Goal: Complete application form: Complete application form

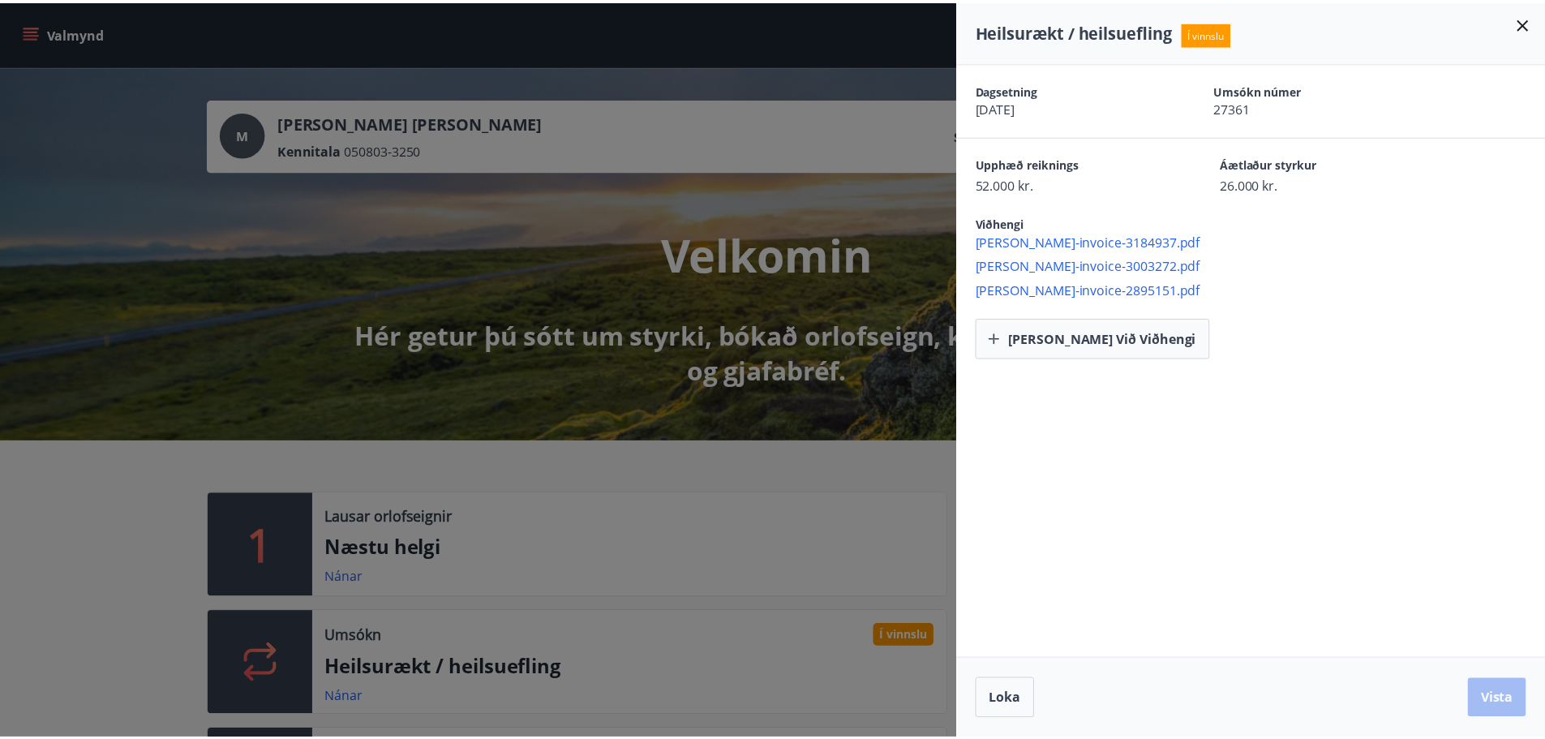
scroll to position [324, 0]
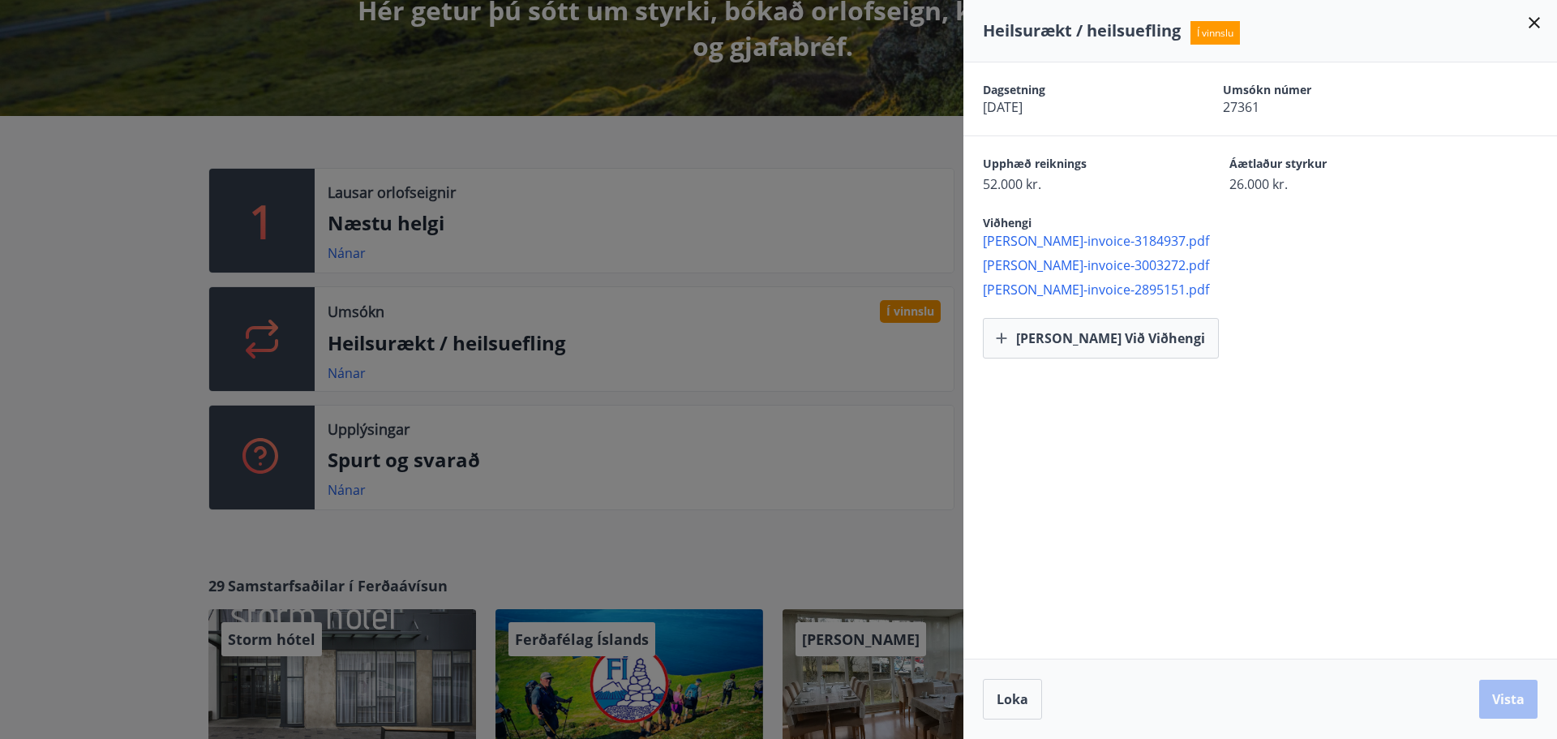
click at [704, 77] on div at bounding box center [778, 369] width 1557 height 739
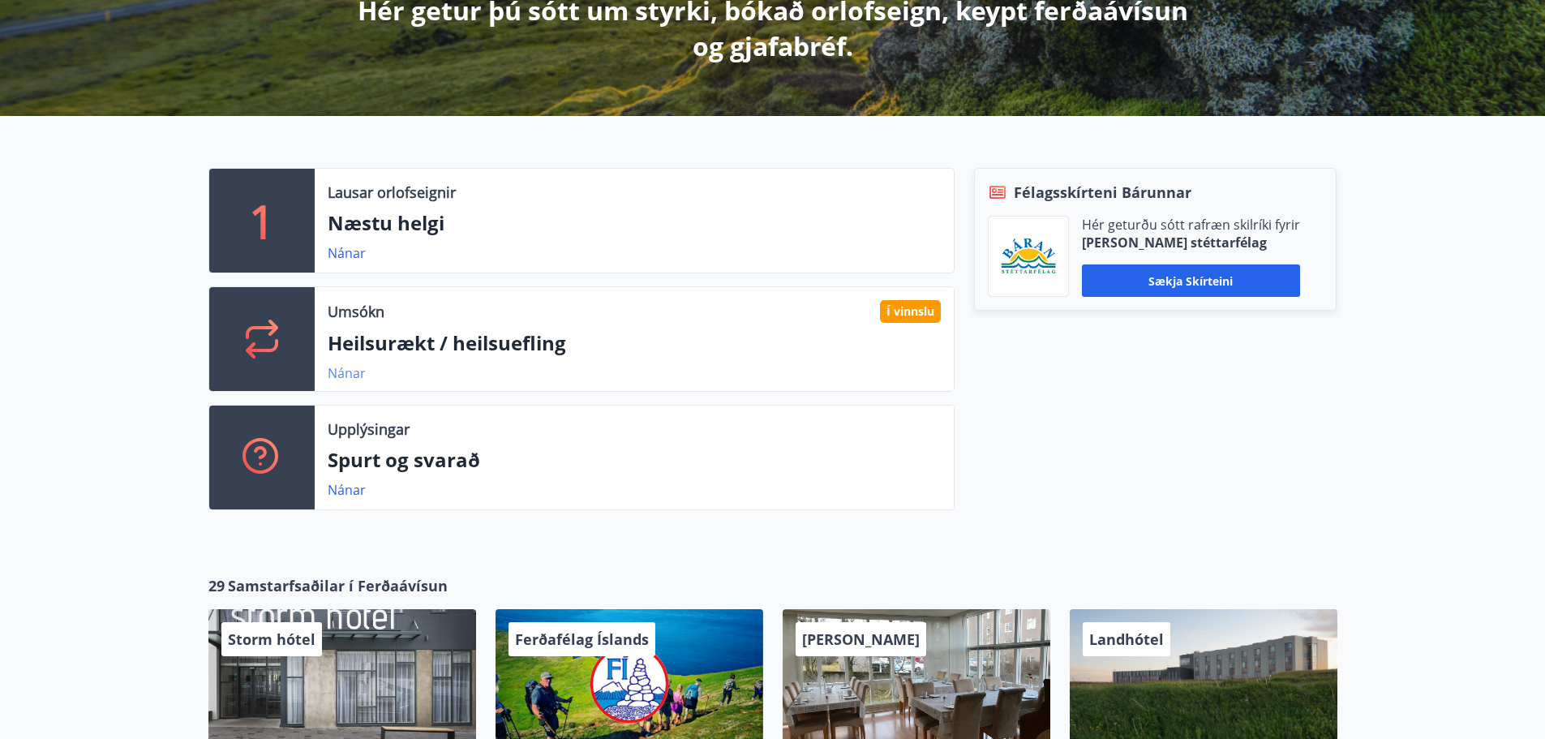
click at [336, 375] on link "Nánar" at bounding box center [347, 373] width 38 height 18
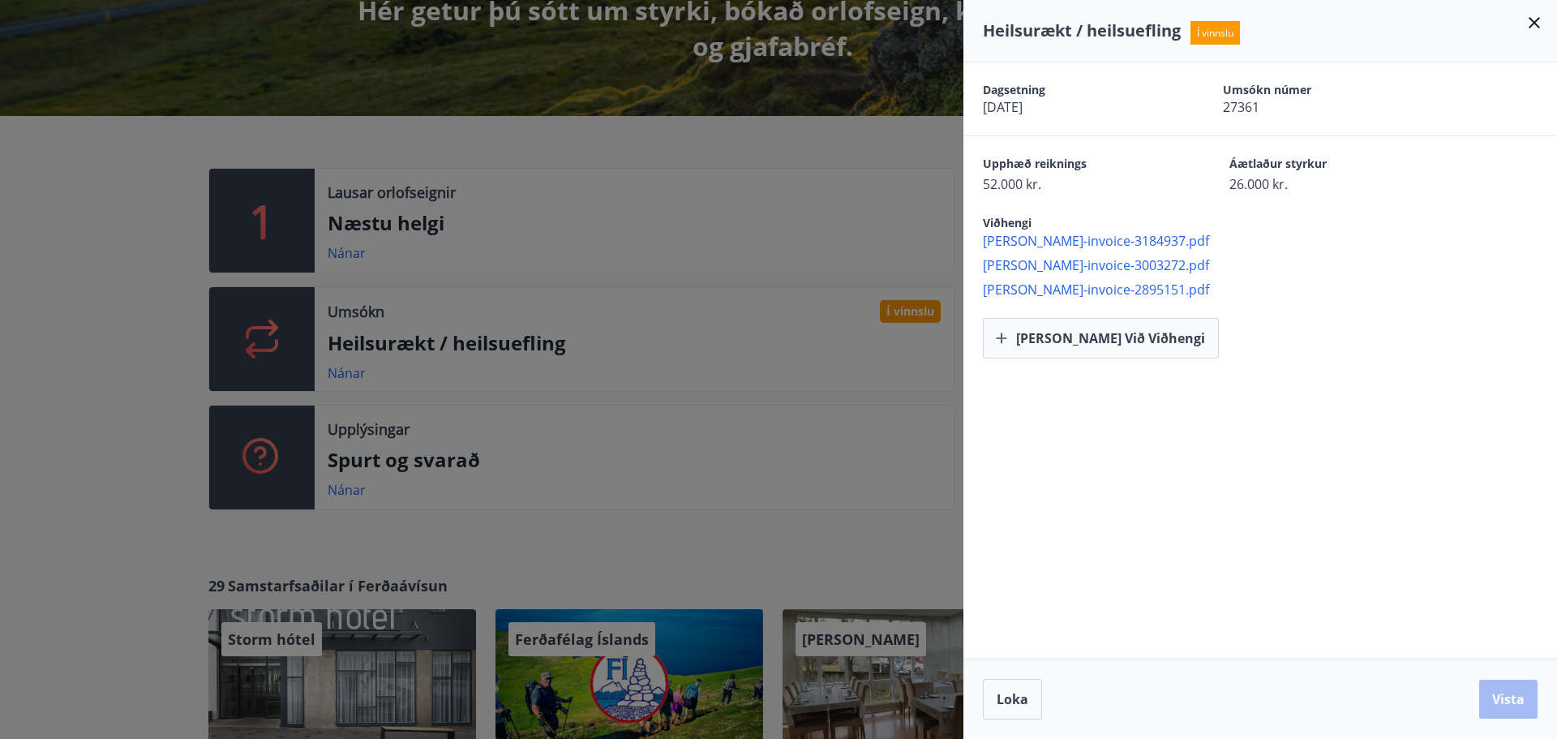
click at [1017, 317] on div "[PERSON_NAME] við viðhengi" at bounding box center [1260, 328] width 594 height 60
click at [1017, 325] on button "[PERSON_NAME] við viðhengi" at bounding box center [1101, 338] width 236 height 41
click at [1042, 344] on button "[PERSON_NAME] við viðhengi" at bounding box center [1101, 338] width 236 height 41
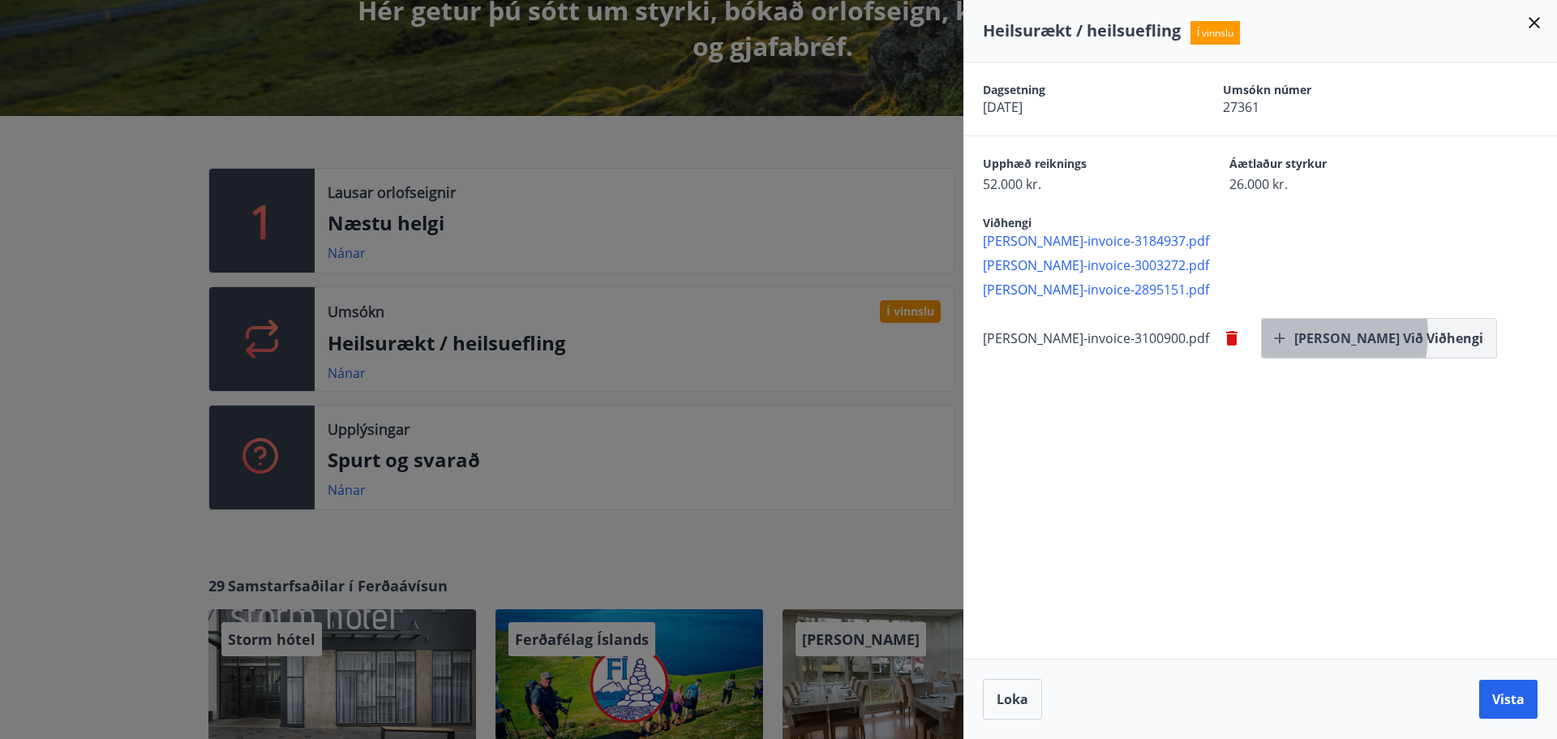
click at [1261, 335] on button "[PERSON_NAME] við viðhengi" at bounding box center [1379, 338] width 236 height 41
click at [1505, 692] on button "Vista" at bounding box center [1508, 698] width 58 height 39
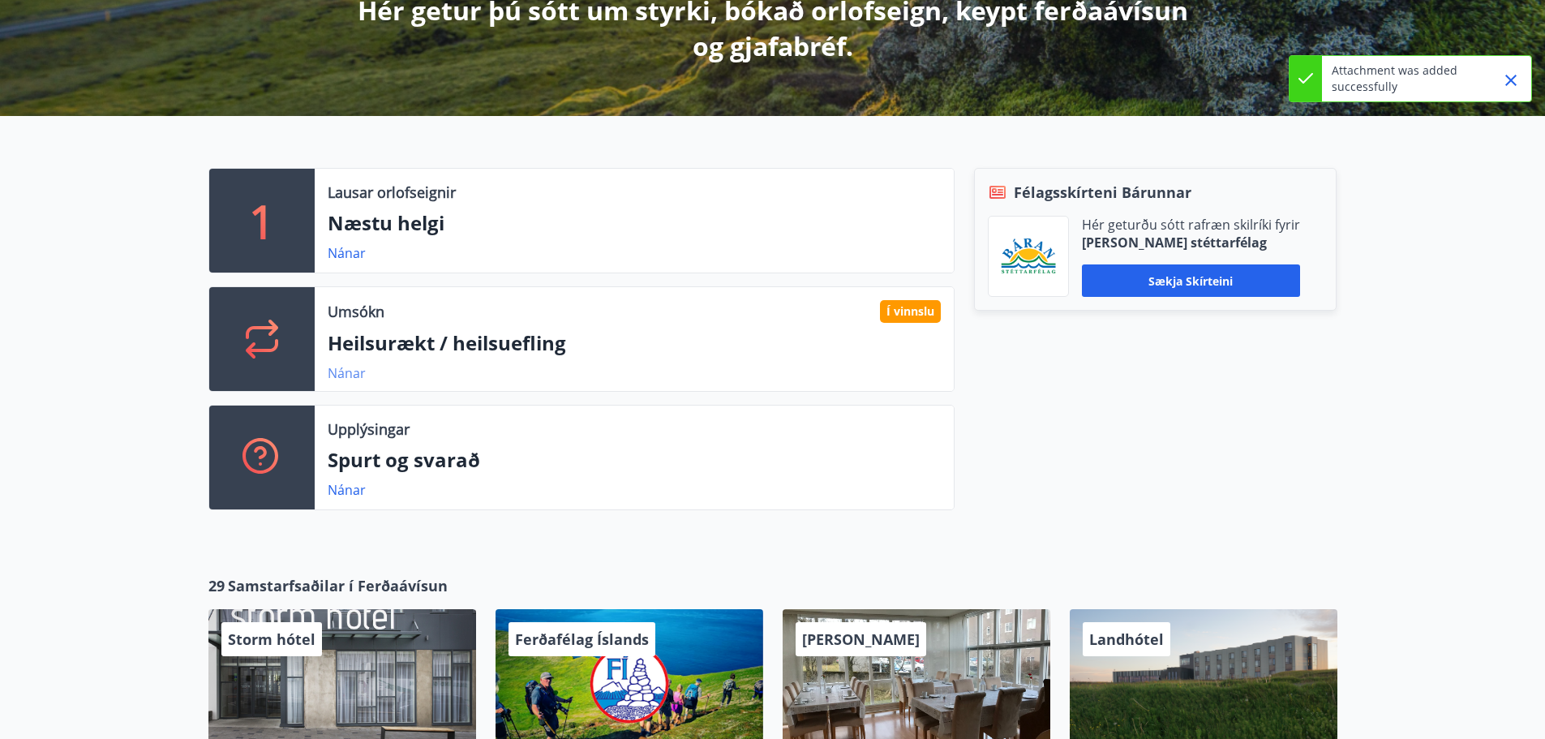
click at [339, 371] on link "Nánar" at bounding box center [347, 373] width 38 height 18
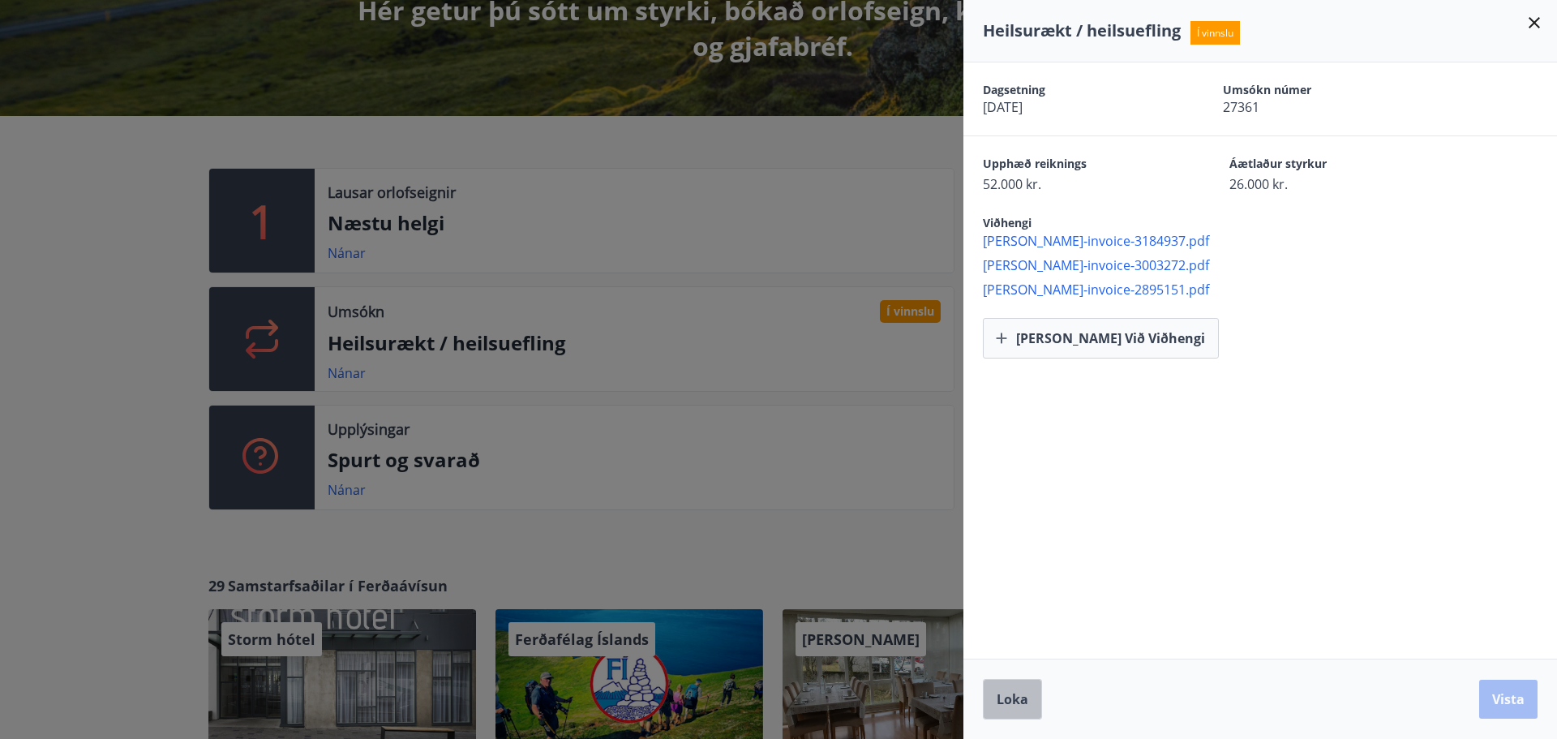
click at [1011, 693] on span "Loka" at bounding box center [1013, 699] width 32 height 18
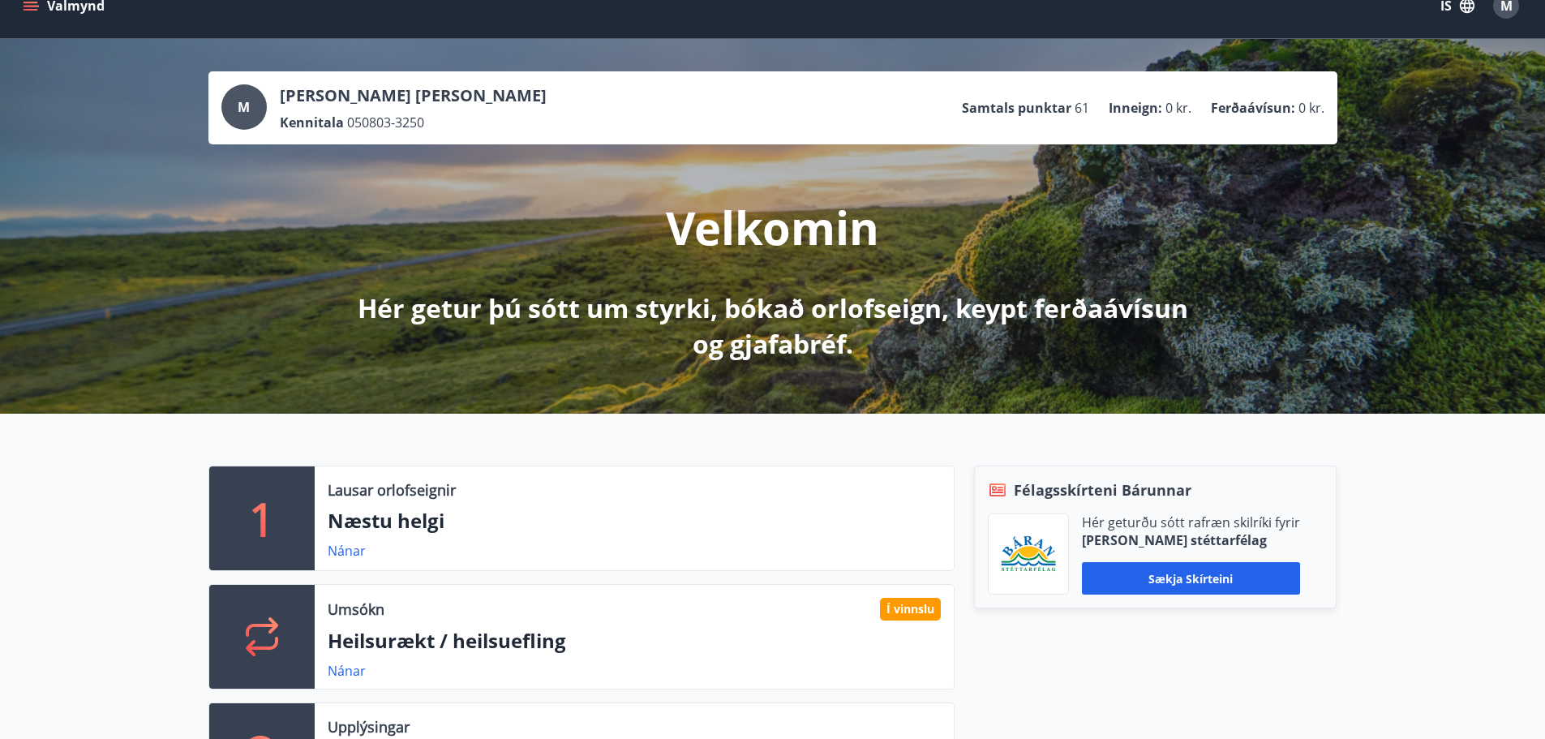
scroll to position [0, 0]
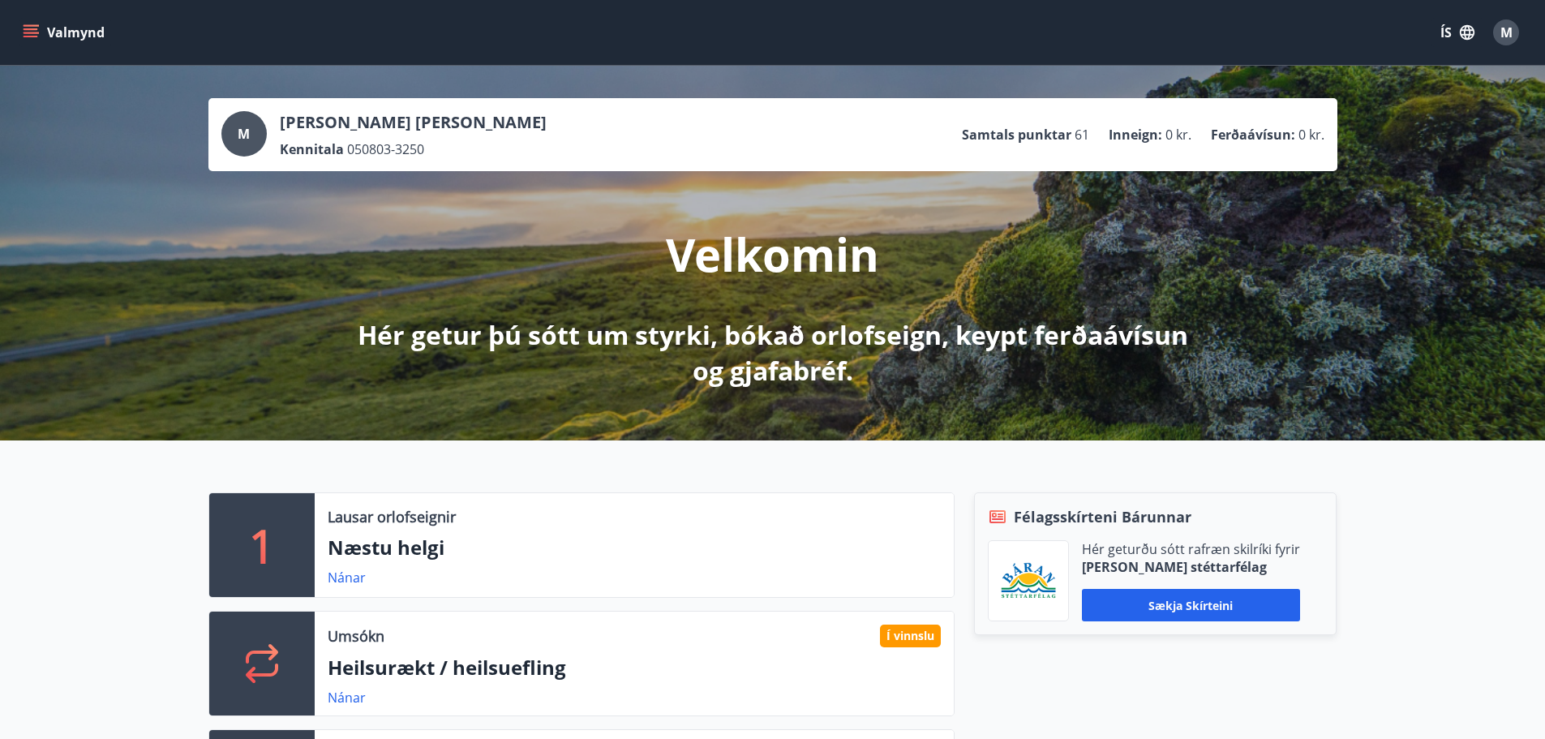
click at [26, 22] on button "Valmynd" at bounding box center [65, 32] width 92 height 29
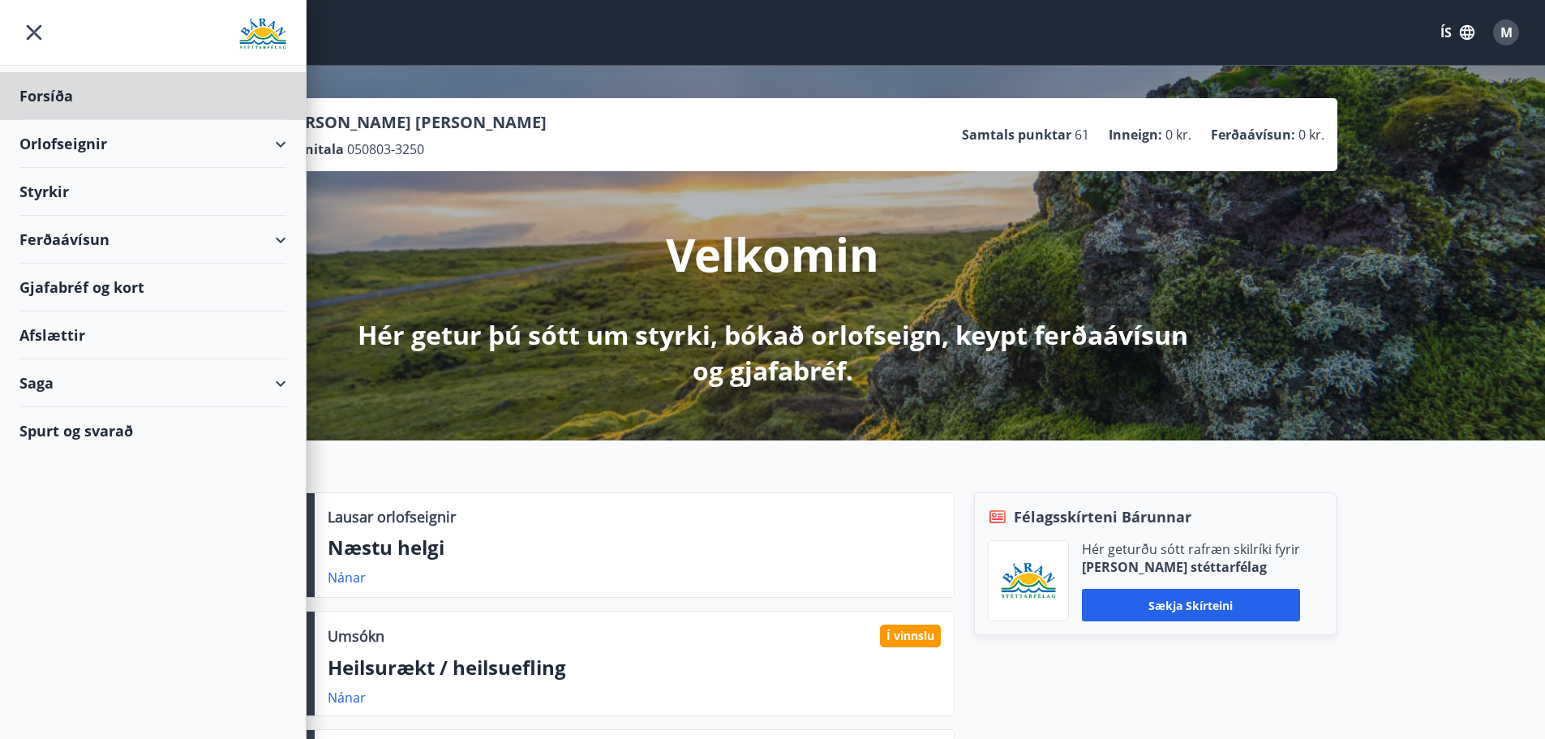
click at [46, 120] on div "Styrkir" at bounding box center [152, 96] width 267 height 48
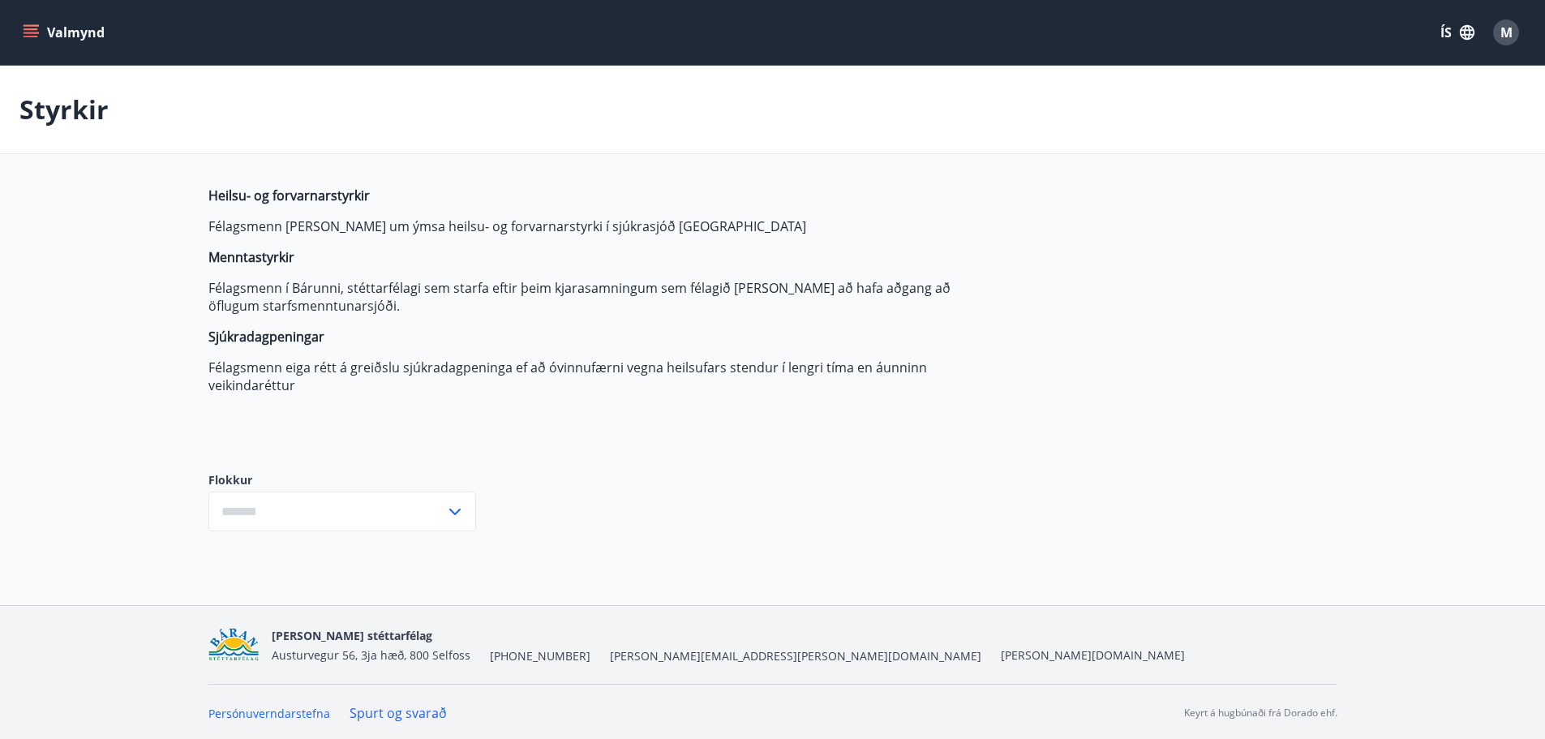
type input "***"
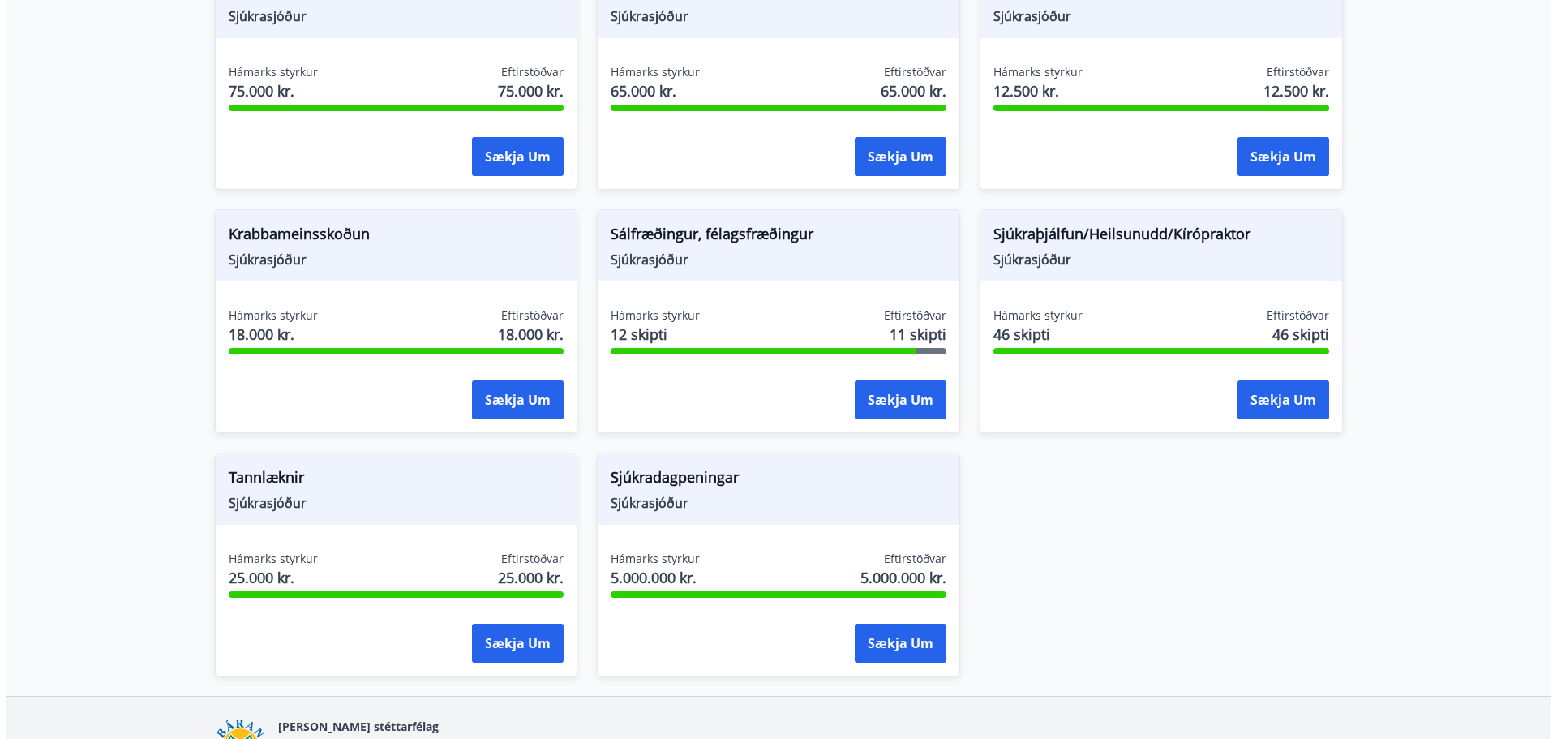
scroll to position [1170, 0]
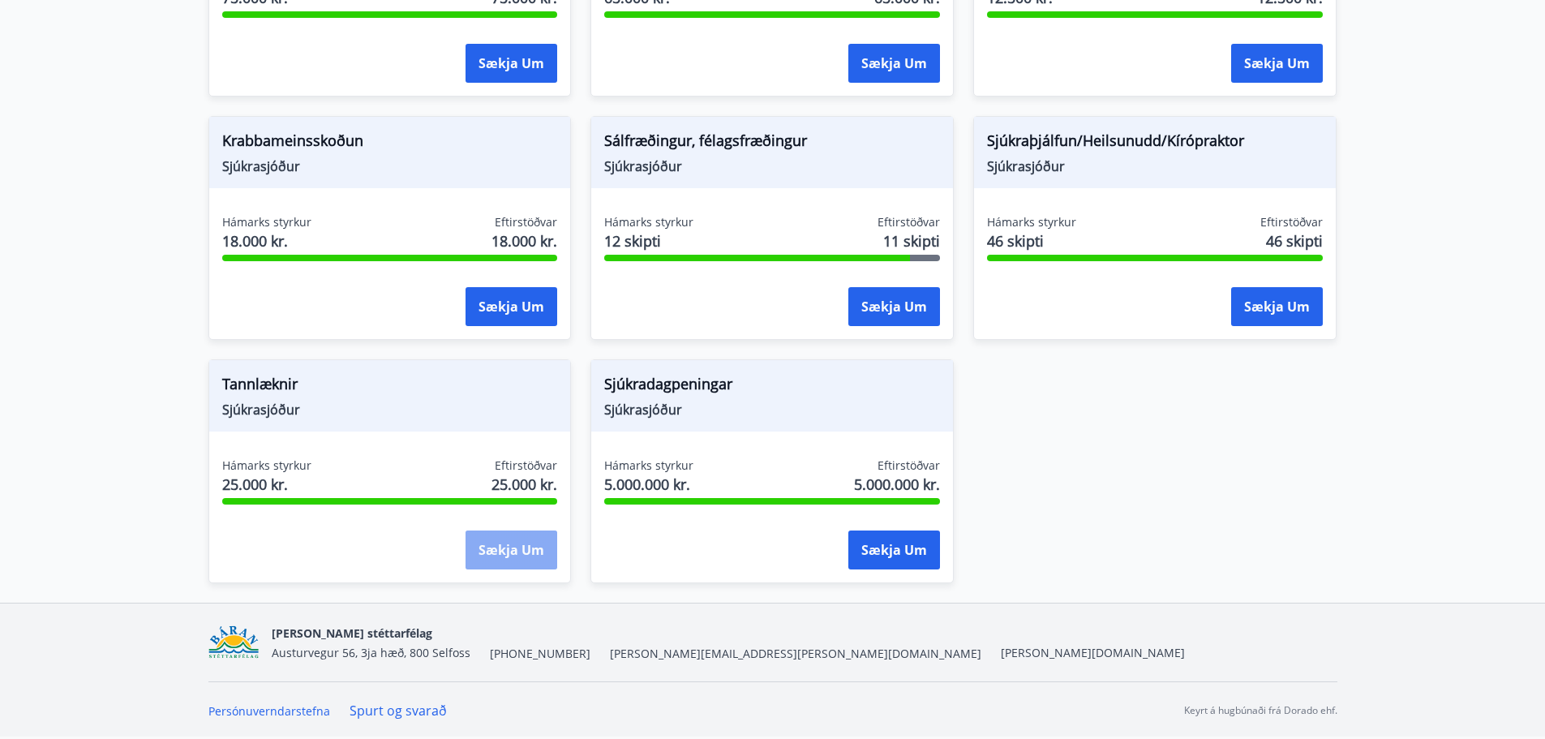
click at [499, 543] on button "Sækja um" at bounding box center [511, 549] width 92 height 39
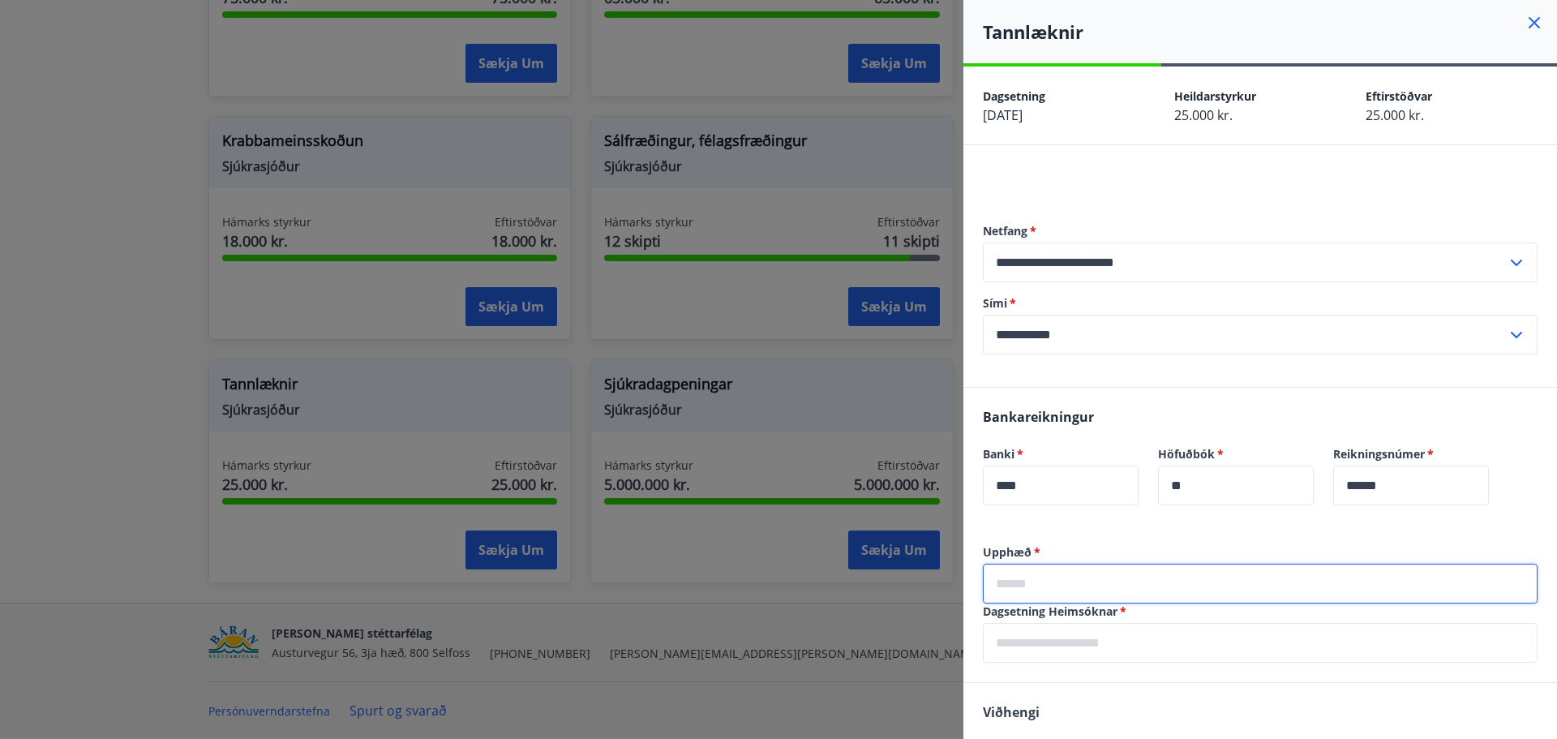
click at [1044, 580] on input "text" at bounding box center [1260, 584] width 555 height 40
type input "*****"
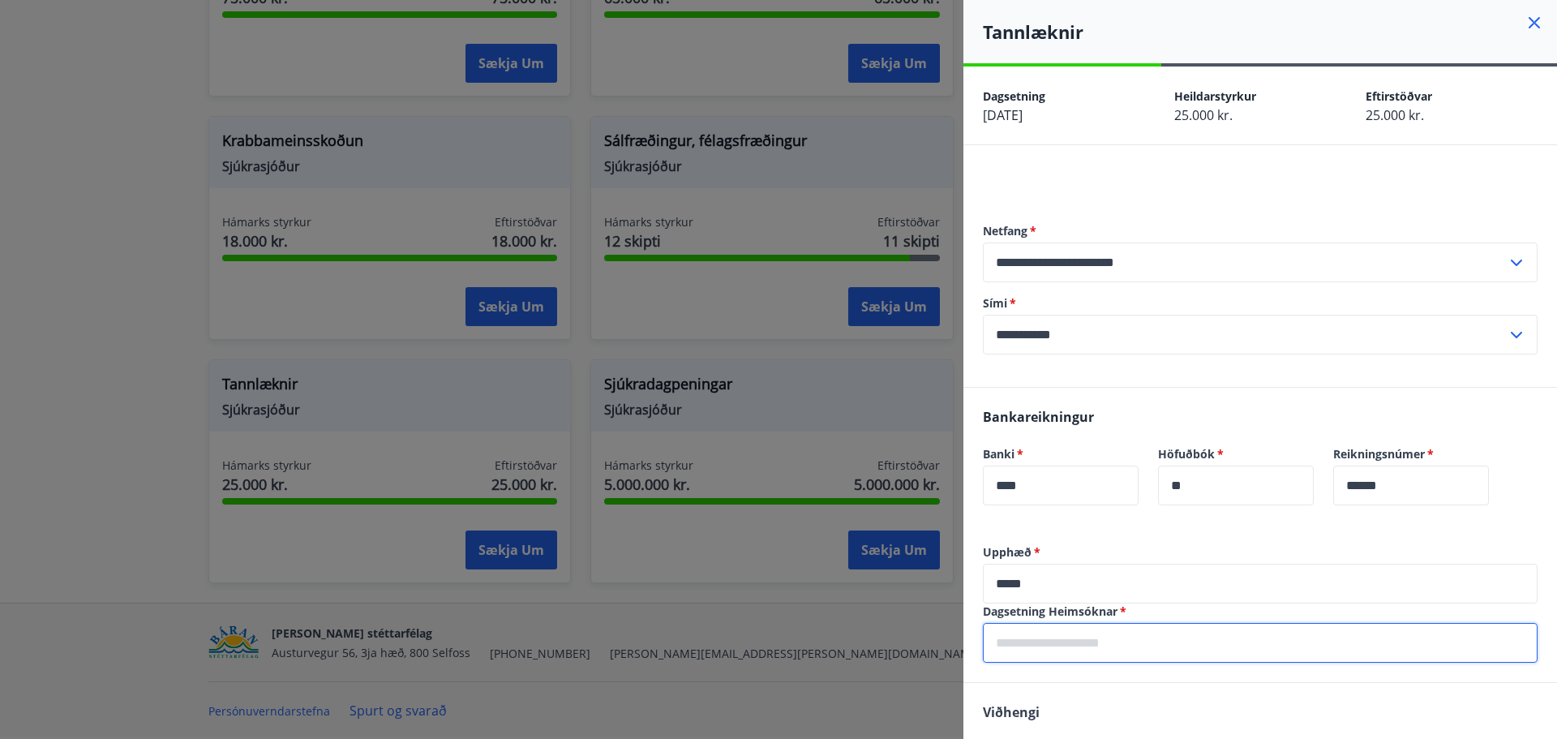
click at [1047, 650] on input "text" at bounding box center [1260, 643] width 555 height 40
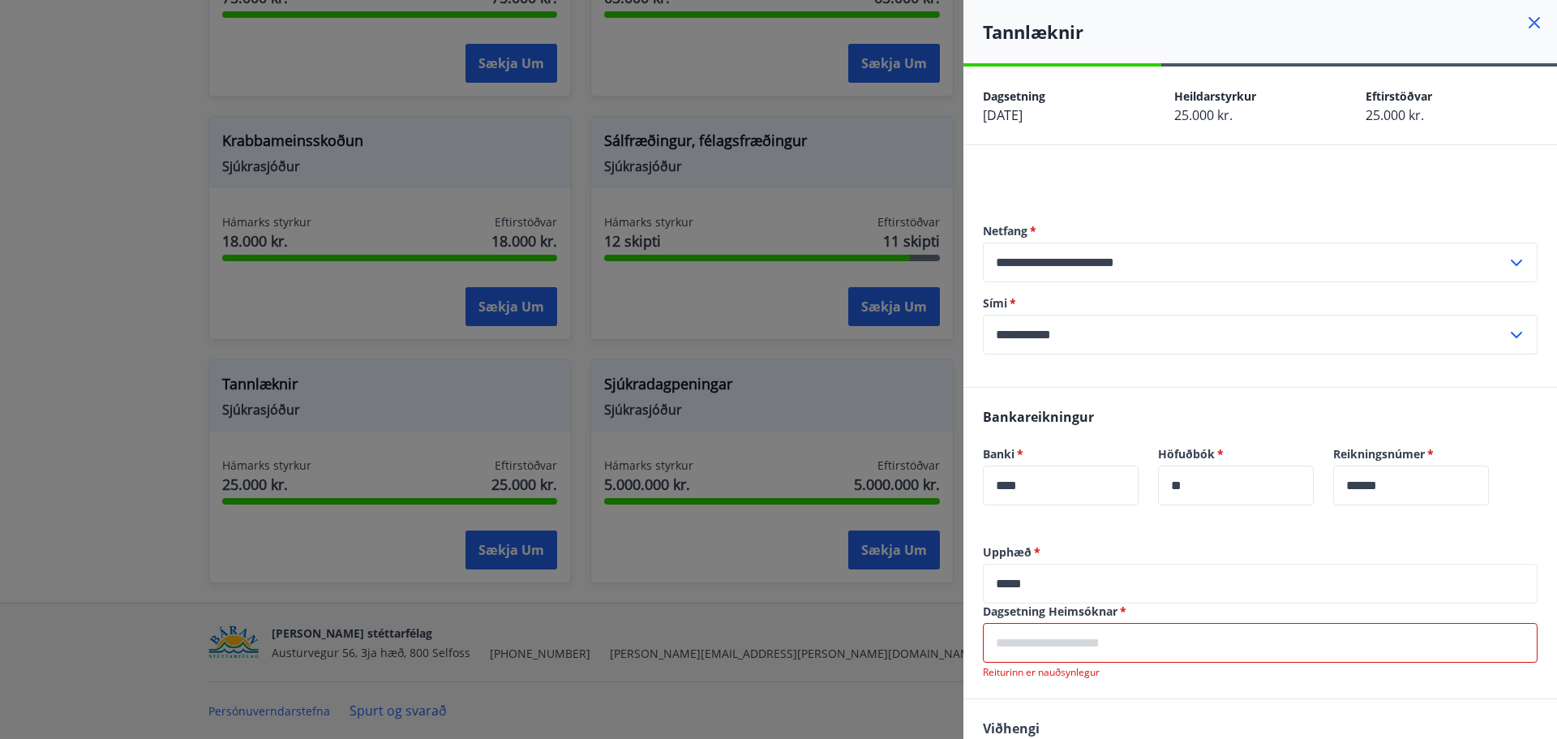
click at [1524, 18] on icon at bounding box center [1533, 22] width 19 height 19
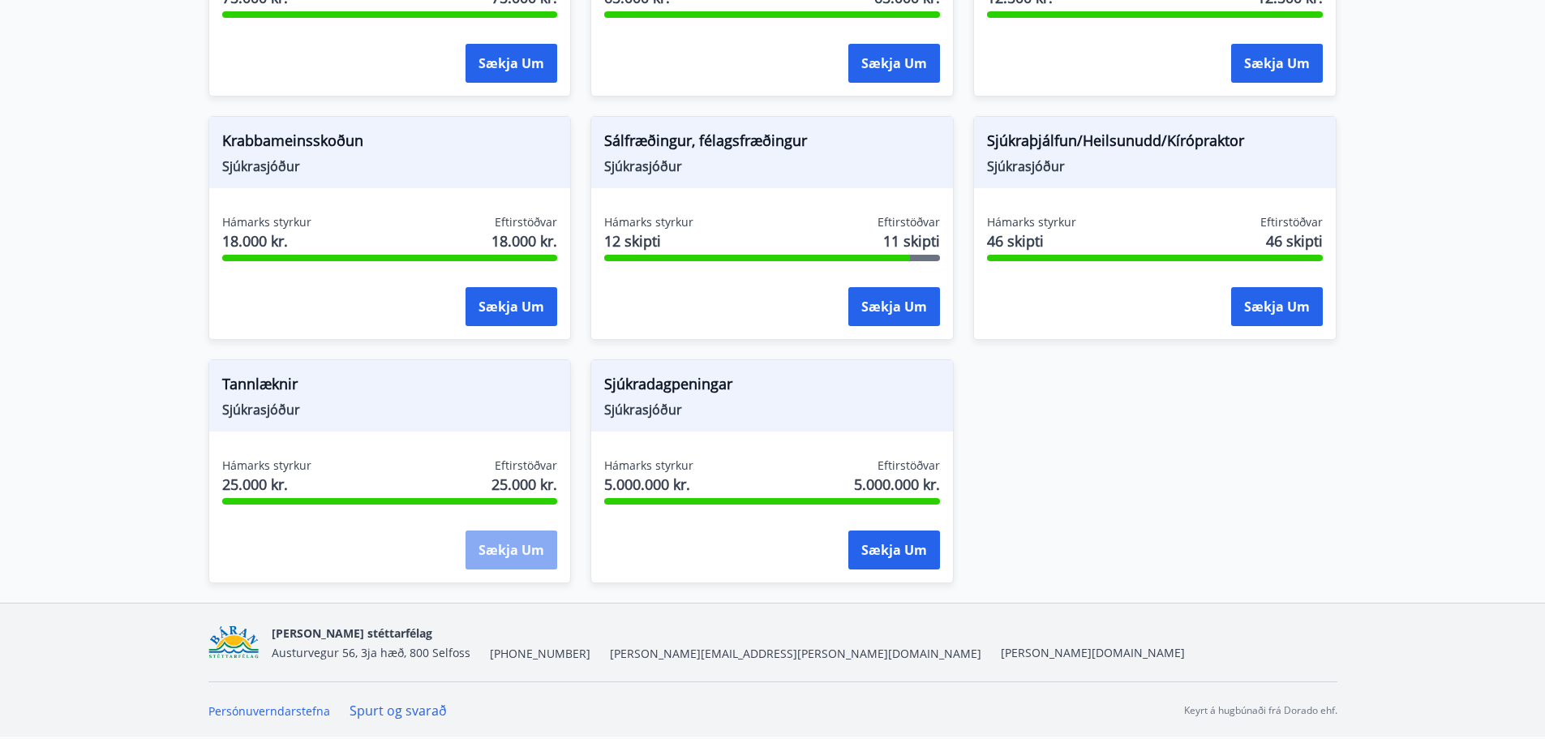
click at [491, 546] on button "Sækja um" at bounding box center [511, 549] width 92 height 39
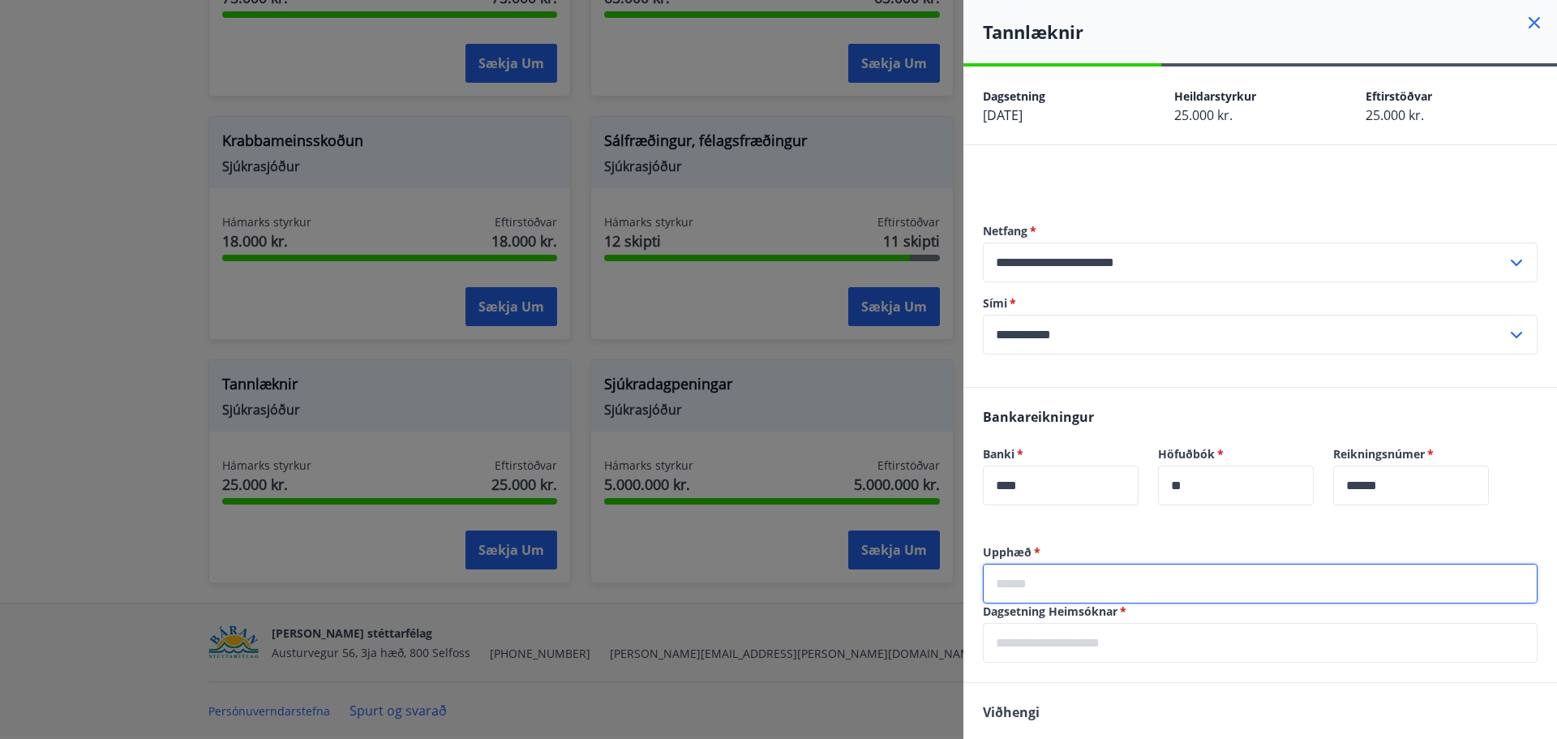
click at [1144, 575] on input "text" at bounding box center [1260, 584] width 555 height 40
type input "*****"
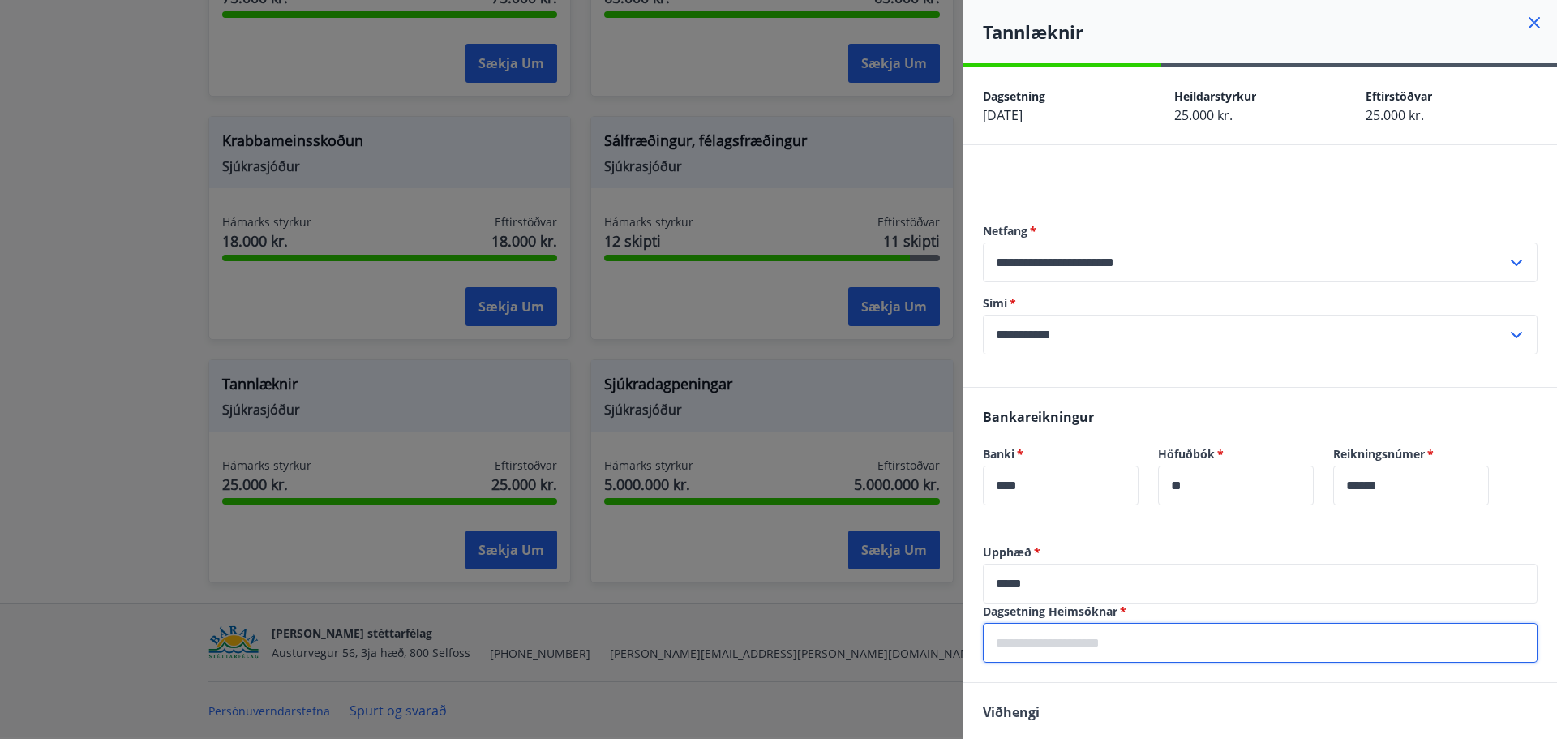
click at [1126, 651] on input "text" at bounding box center [1260, 643] width 555 height 40
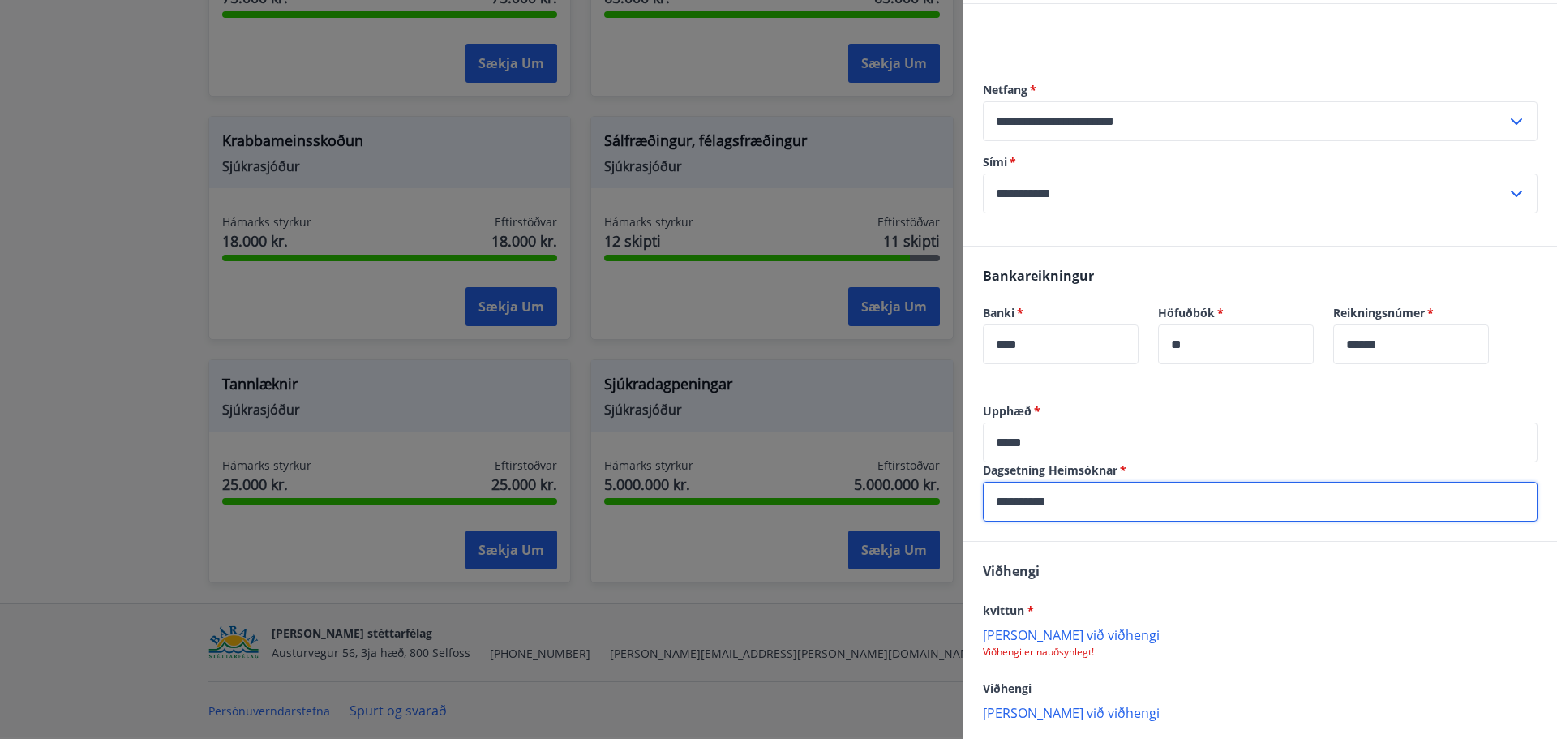
type input "**********"
click at [1126, 651] on p "Viðhengi er nauðsynlegt!" at bounding box center [1260, 651] width 555 height 13
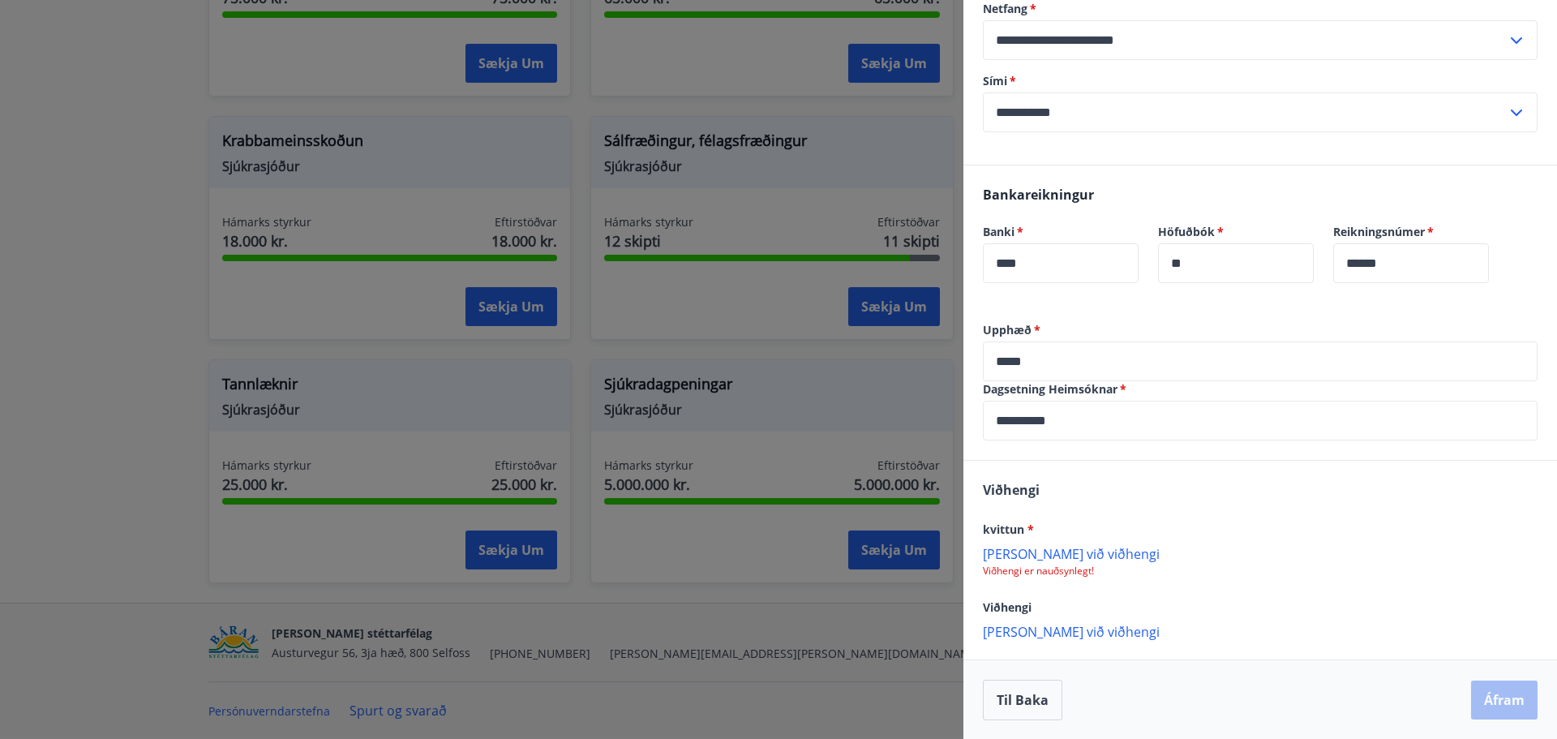
scroll to position [223, 0]
click at [1053, 554] on p "[PERSON_NAME] við viðhengi" at bounding box center [1260, 552] width 555 height 16
click at [1061, 633] on p "[PERSON_NAME] við viðhengi" at bounding box center [1260, 632] width 555 height 16
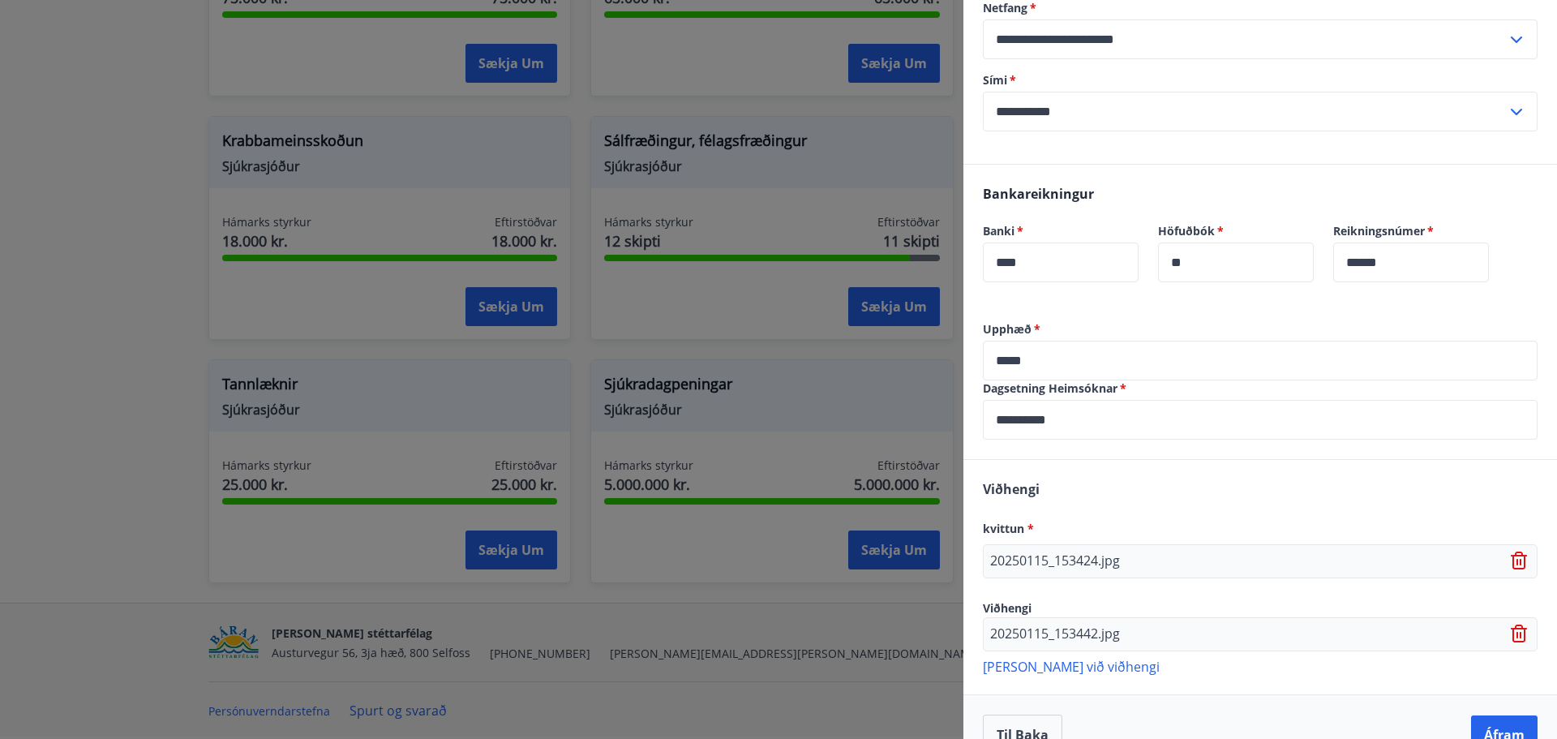
click at [1031, 345] on input "*****" at bounding box center [1260, 361] width 555 height 40
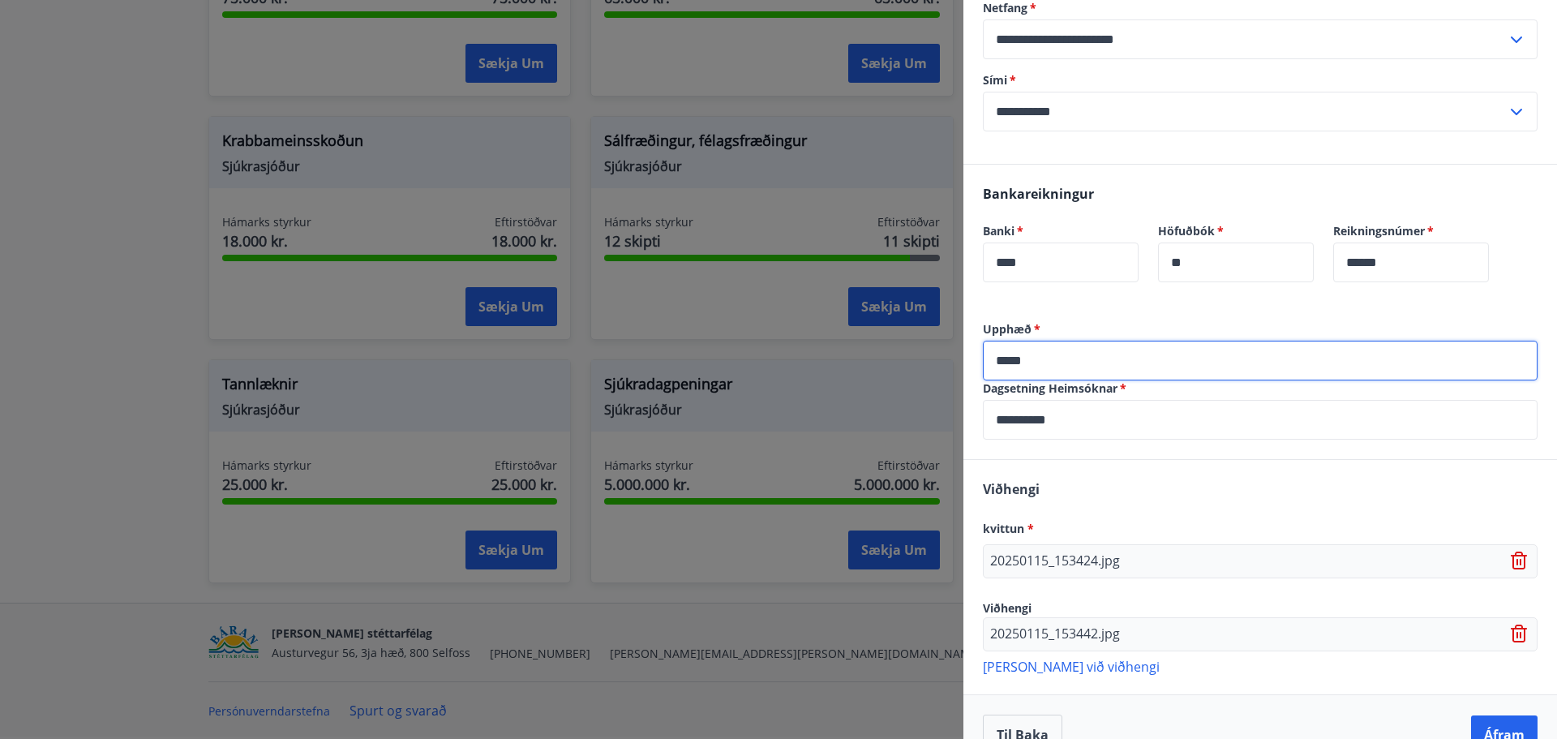
scroll to position [259, 0]
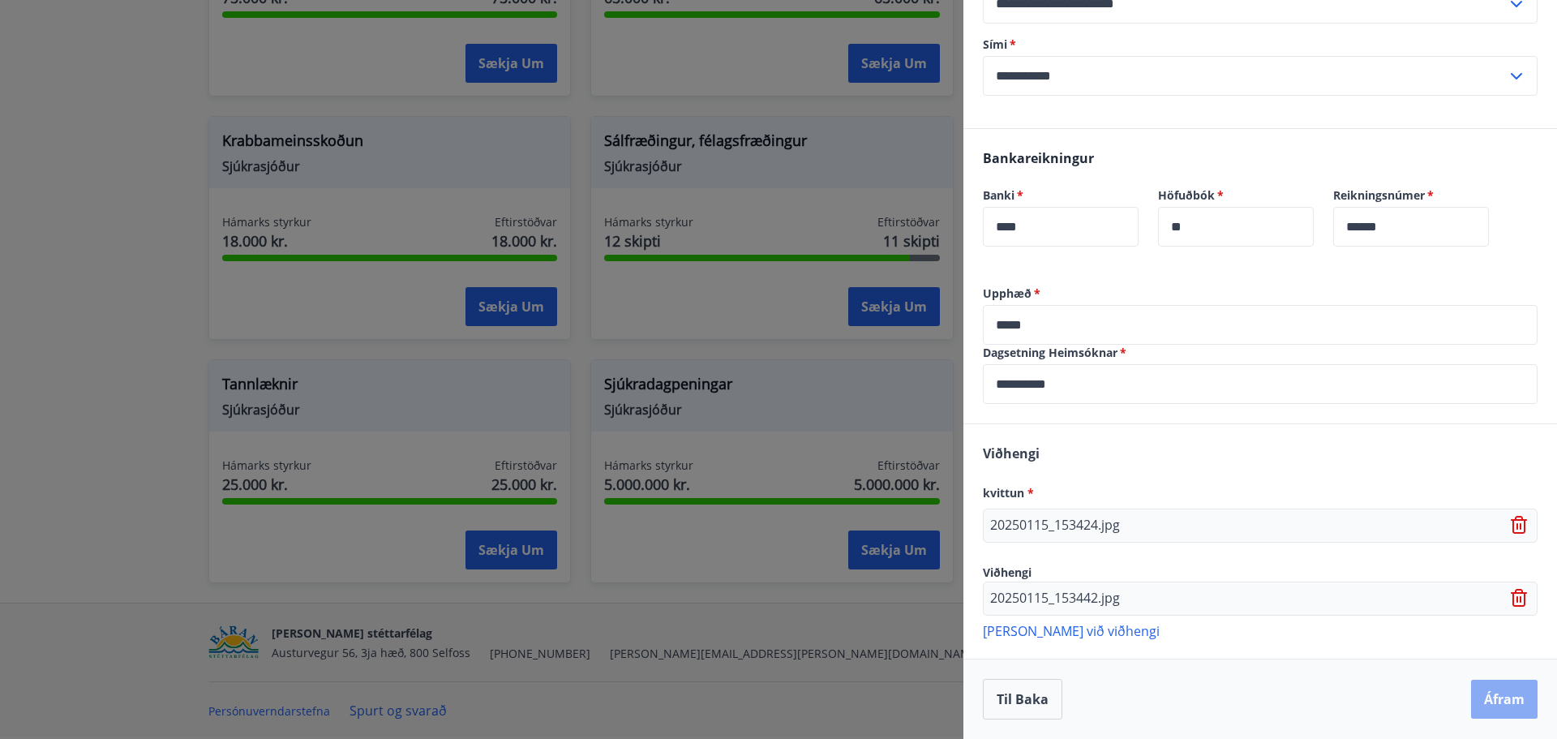
click at [1481, 701] on button "Áfram" at bounding box center [1504, 698] width 66 height 39
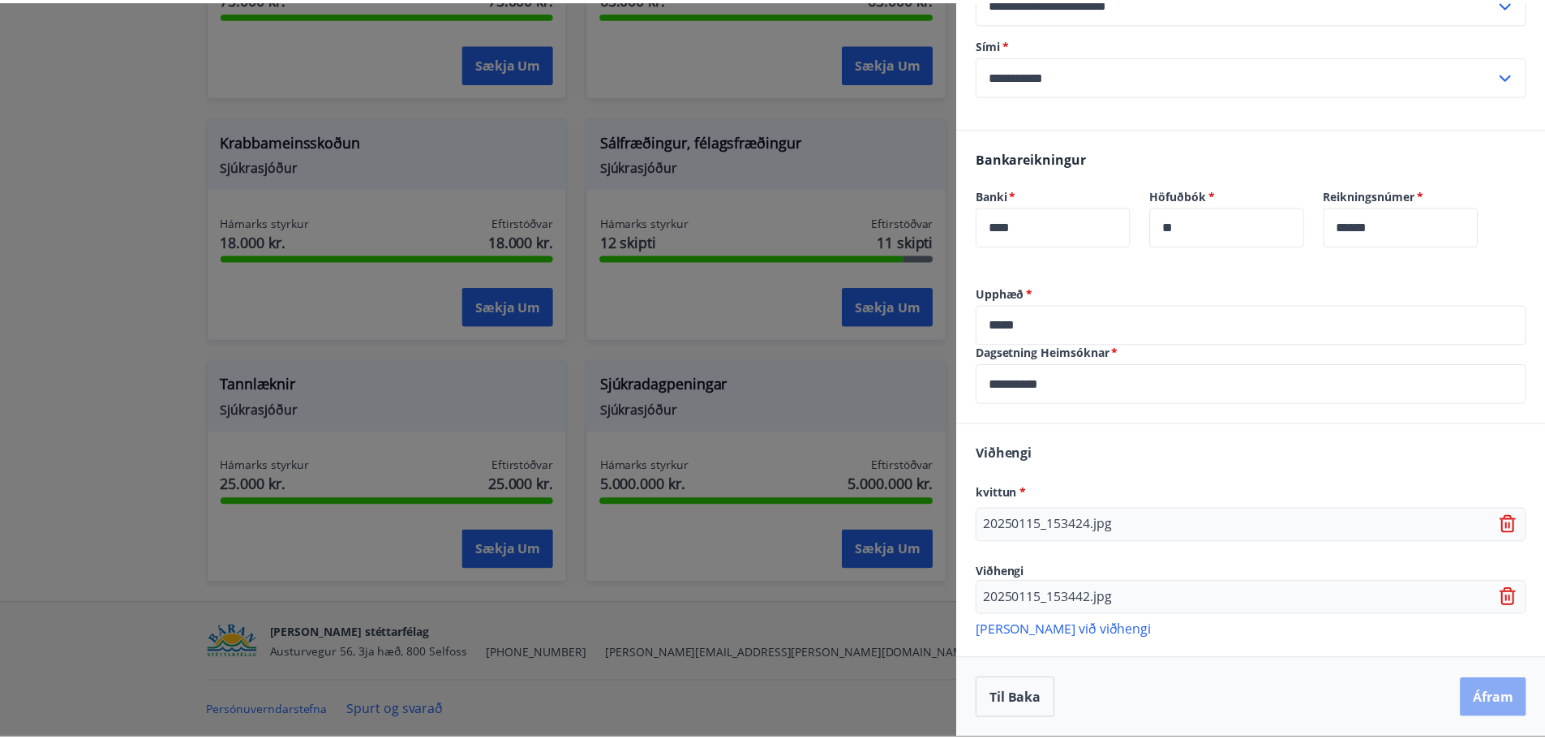
scroll to position [0, 0]
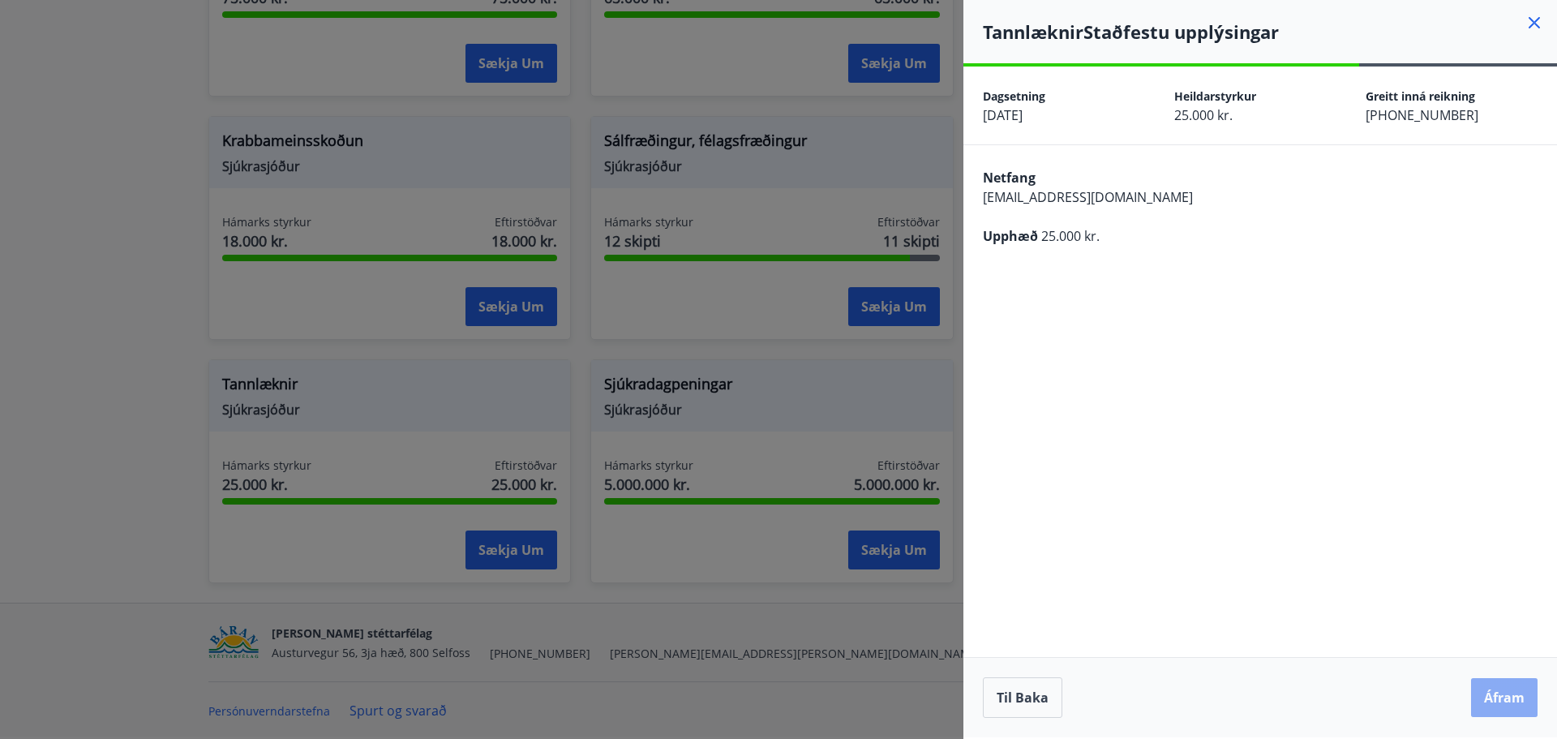
click at [1511, 692] on button "Áfram" at bounding box center [1504, 697] width 66 height 39
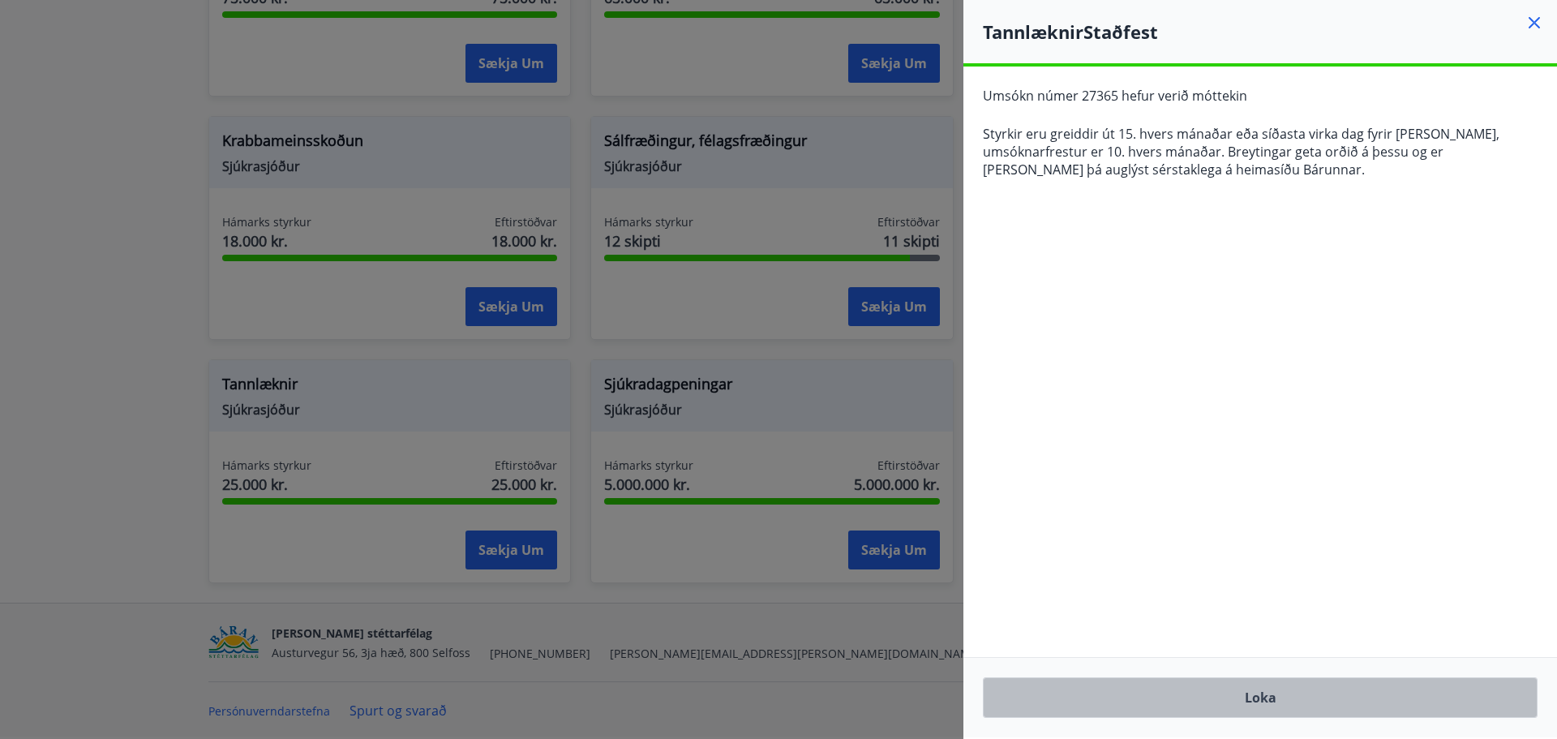
click at [1452, 701] on button "Loka" at bounding box center [1260, 697] width 555 height 41
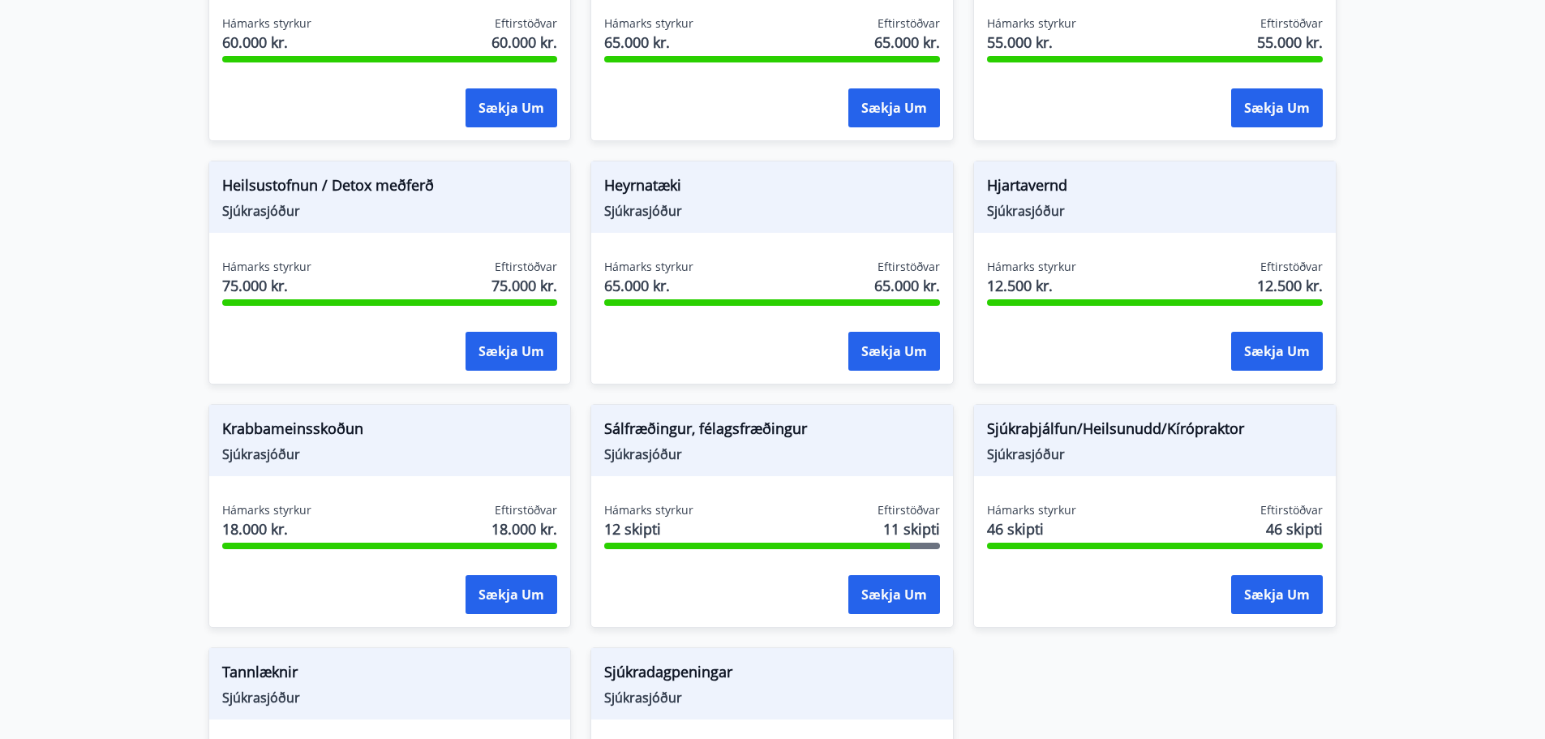
scroll to position [881, 0]
drag, startPoint x: 1452, startPoint y: 701, endPoint x: 1524, endPoint y: 71, distance: 633.3
click at [1524, 71] on main "Styrkir Heilsu- og forvarnarstyrkir Félagsmenn [PERSON_NAME] um ýmsa heilsu- og…" at bounding box center [772, 37] width 1545 height 1707
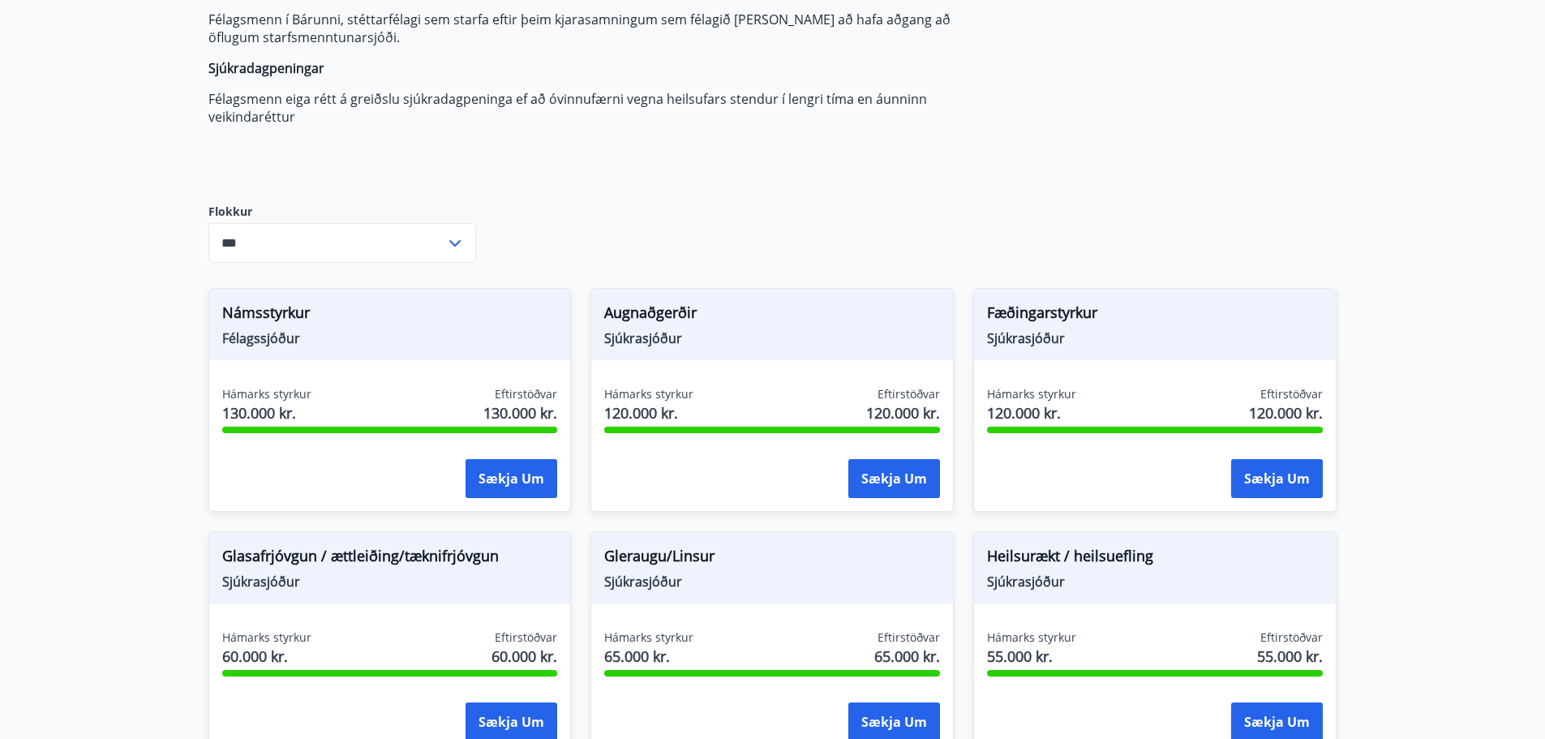
scroll to position [254, 0]
